Goal: Find specific page/section

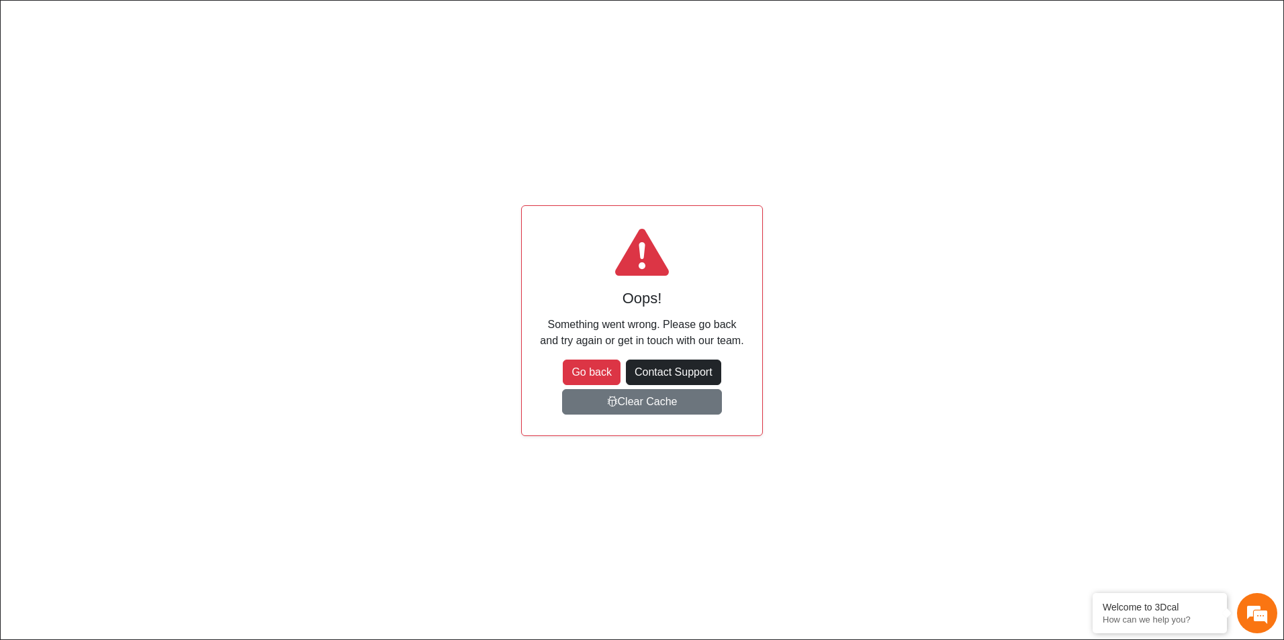
scroll to position [142, 213]
click at [573, 361] on button "Go back" at bounding box center [592, 373] width 58 height 26
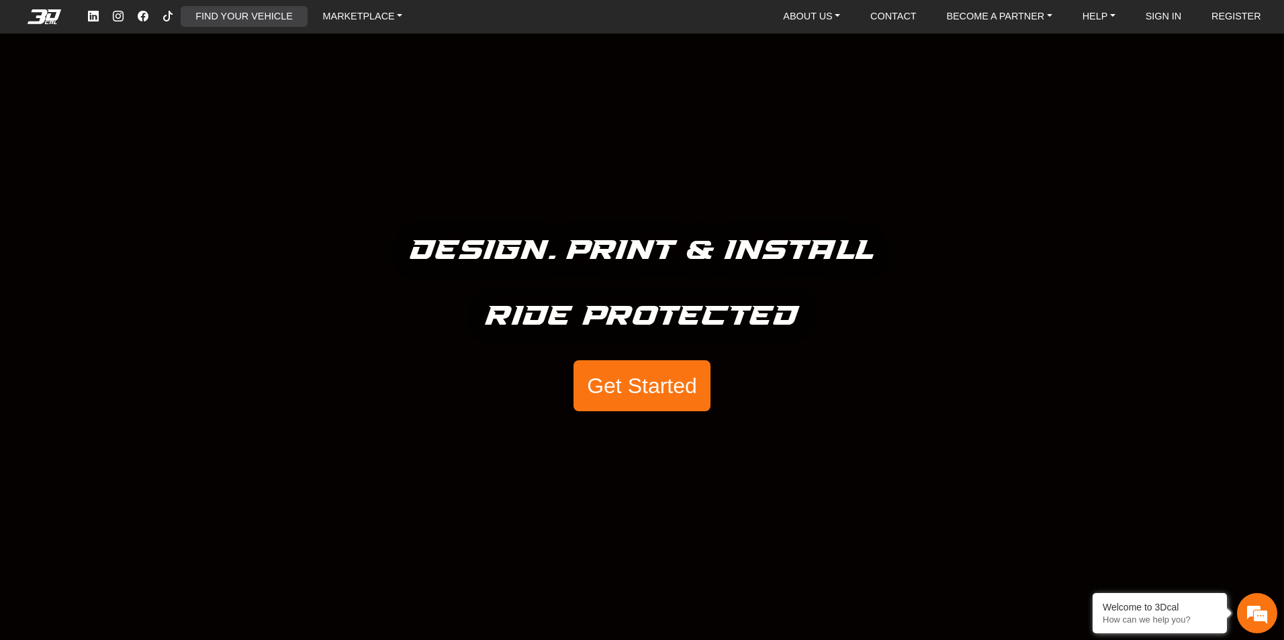
click at [263, 15] on link "FIND YOUR VEHICLE" at bounding box center [243, 16] width 107 height 21
